Goal: Navigation & Orientation: Find specific page/section

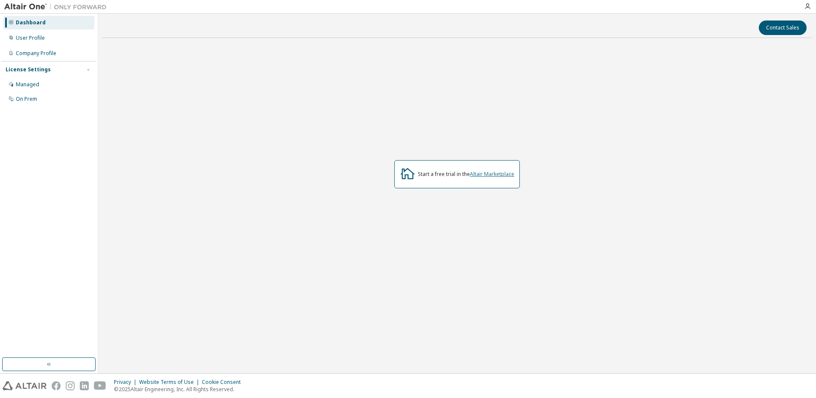
click at [485, 174] on link "Altair Marketplace" at bounding box center [492, 173] width 44 height 7
